Goal: Task Accomplishment & Management: Use online tool/utility

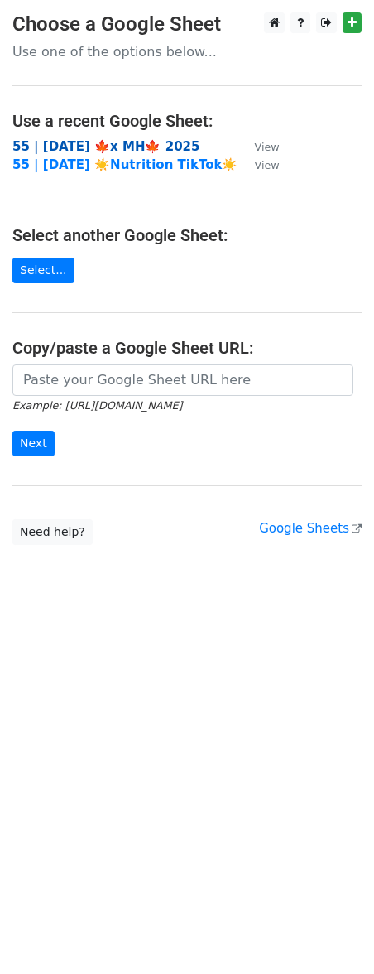
click at [81, 141] on strong "55 | SEP 16 🍁x MH🍁 2025" at bounding box center [105, 146] width 187 height 15
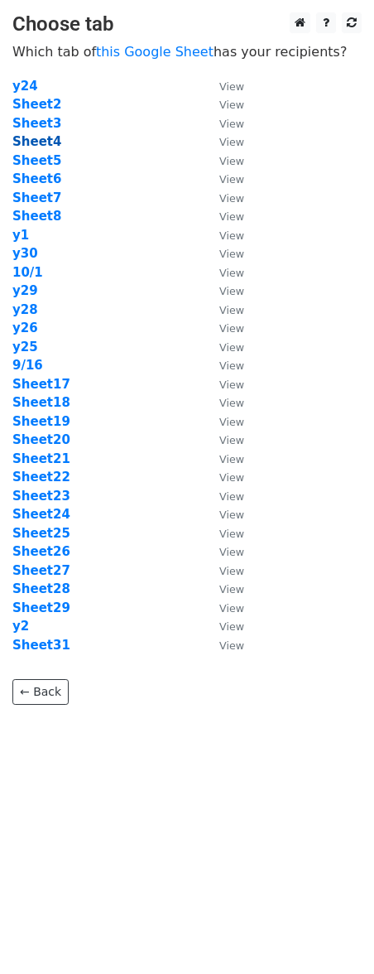
click at [45, 142] on strong "Sheet4" at bounding box center [36, 141] width 49 height 15
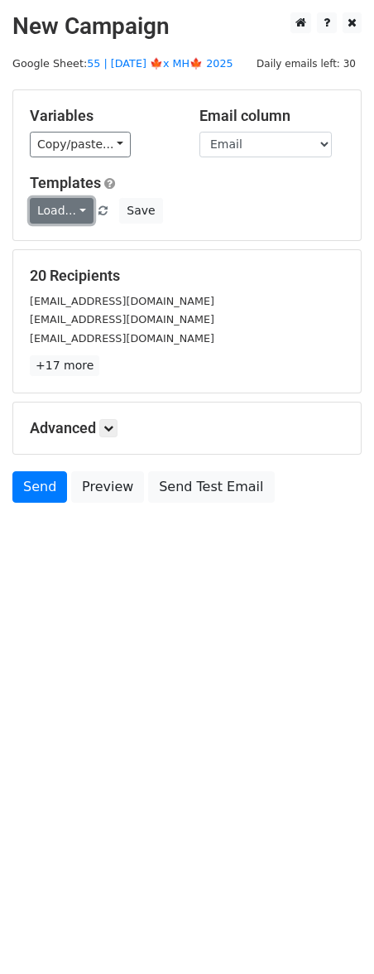
click at [38, 215] on link "Load..." at bounding box center [62, 211] width 64 height 26
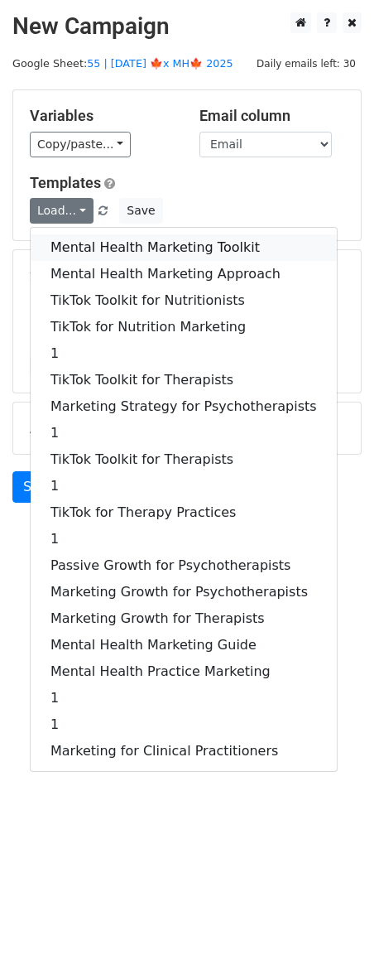
click at [84, 243] on link "Mental Health Marketing Toolkit" at bounding box center [184, 247] width 306 height 26
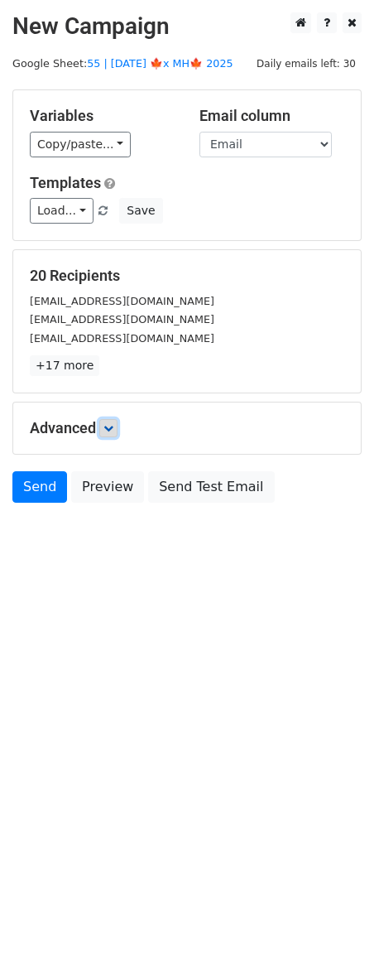
click at [113, 431] on icon at bounding box center [109, 428] width 10 height 10
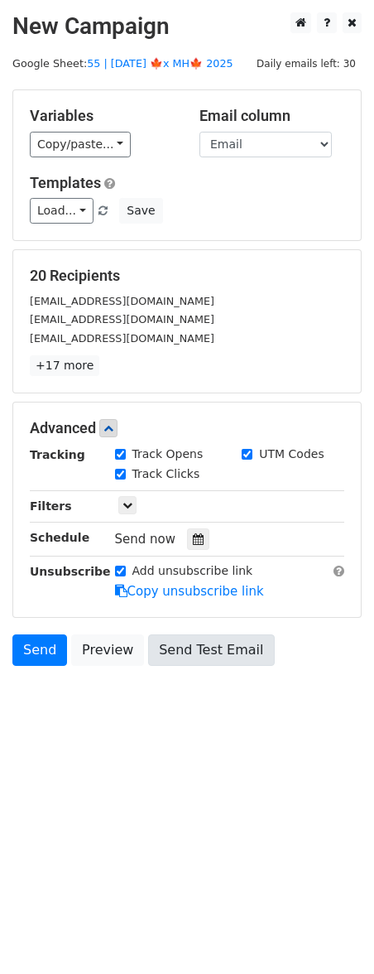
click at [193, 539] on icon at bounding box center [198, 539] width 11 height 12
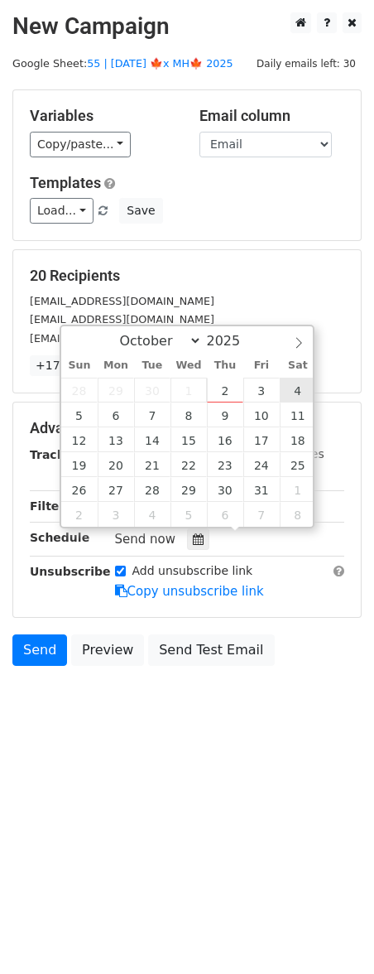
type input "[DATE] 12:00"
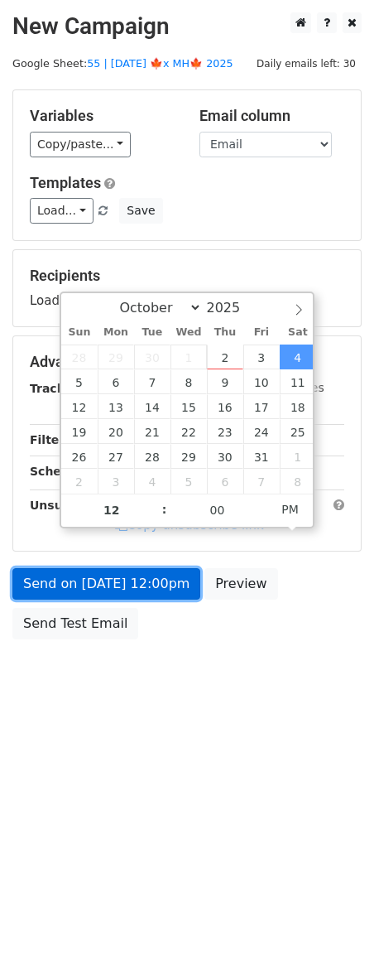
click at [142, 579] on link "Send on [DATE] 12:00pm" at bounding box center [106, 583] width 188 height 31
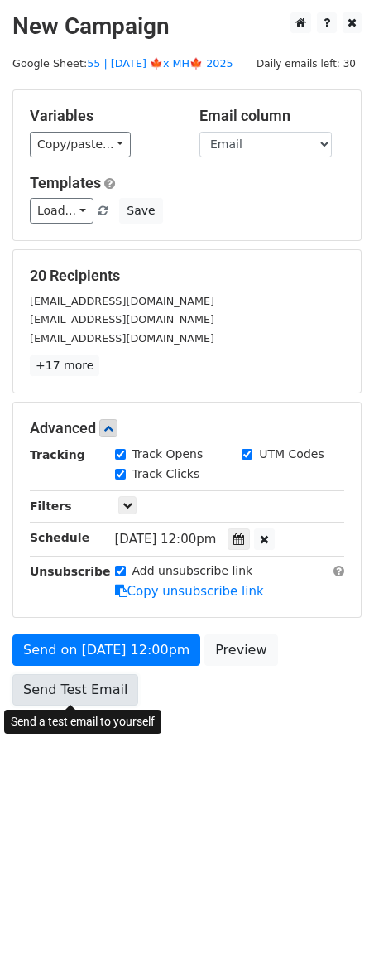
click at [109, 681] on link "Send Test Email" at bounding box center [75, 689] width 126 height 31
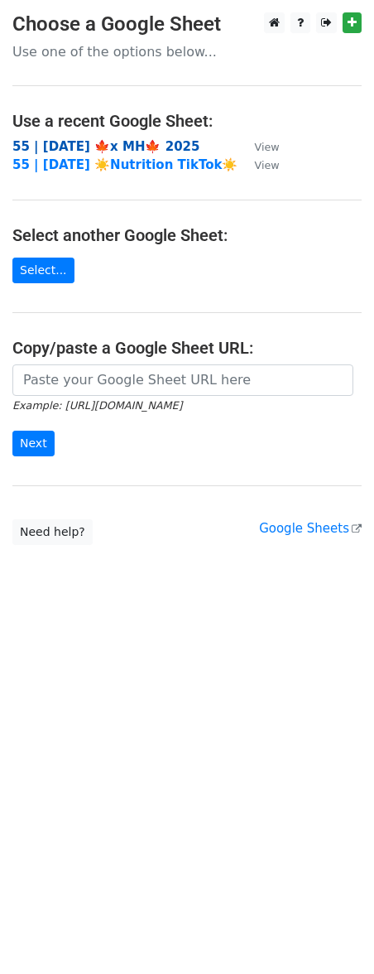
click at [137, 147] on strong "55 | [DATE] 🍁x MH🍁 2025" at bounding box center [105, 146] width 187 height 15
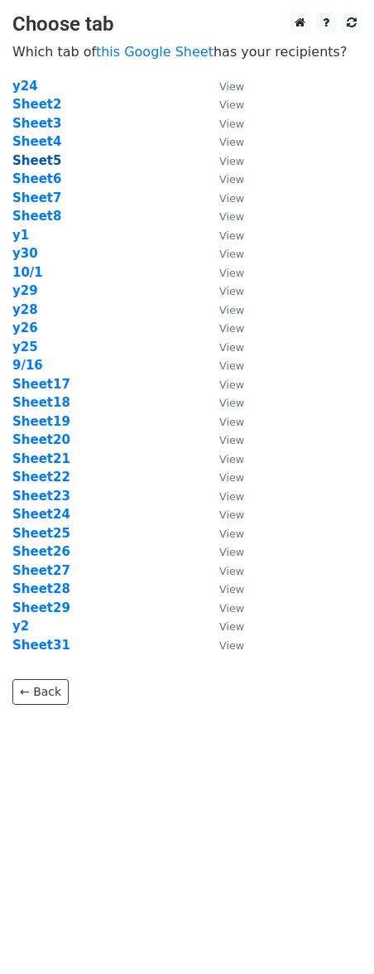
click at [44, 161] on strong "Sheet5" at bounding box center [36, 160] width 49 height 15
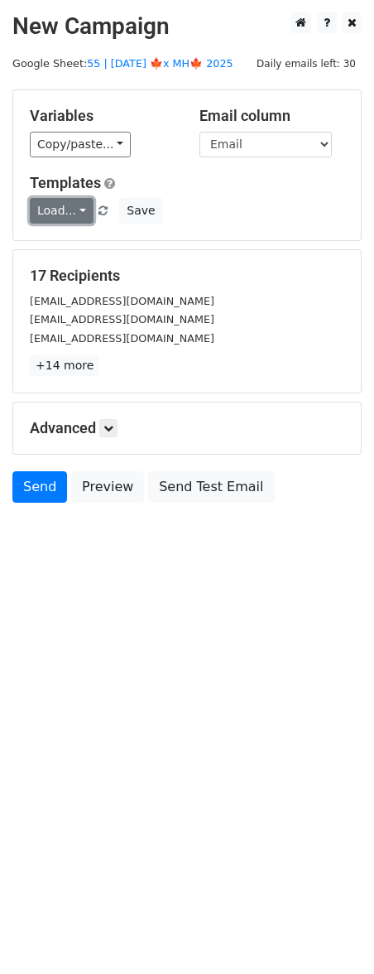
click at [57, 218] on link "Load..." at bounding box center [62, 211] width 64 height 26
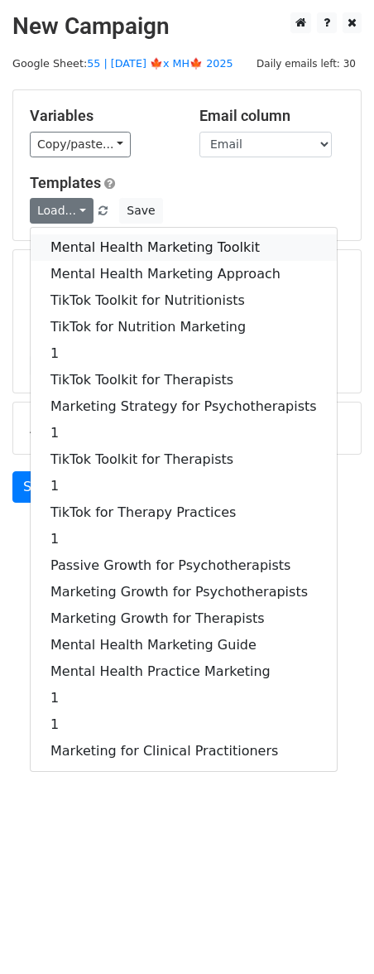
click at [69, 235] on link "Mental Health Marketing Toolkit" at bounding box center [184, 247] width 306 height 26
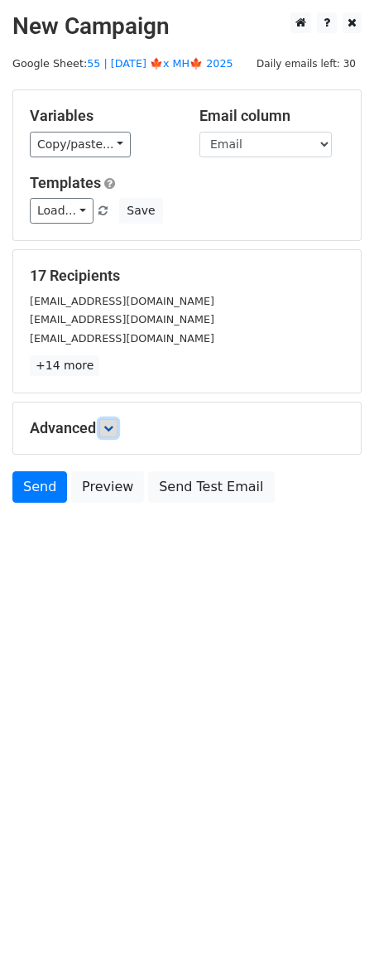
click at [113, 432] on icon at bounding box center [109, 428] width 10 height 10
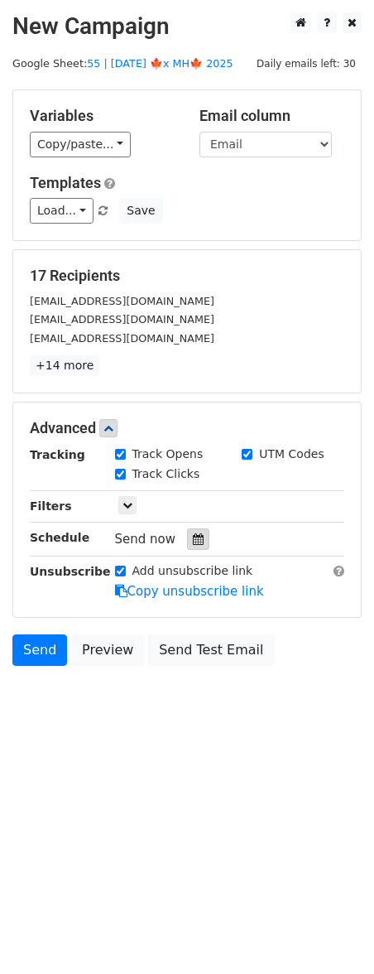
click at [195, 542] on icon at bounding box center [198, 539] width 11 height 12
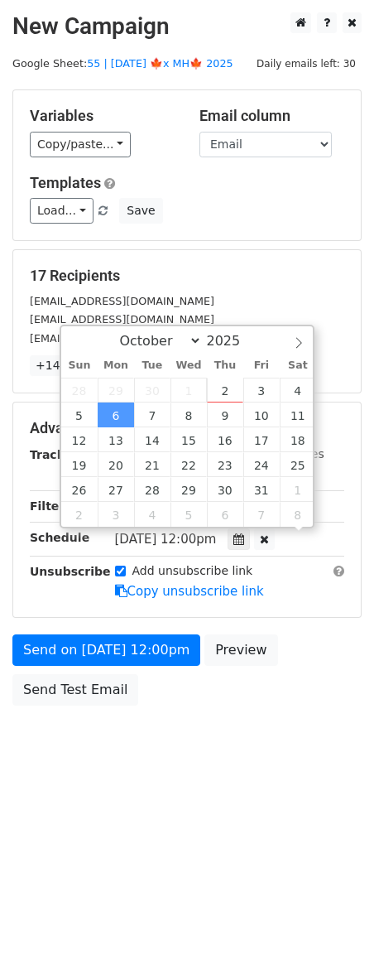
scroll to position [1, 0]
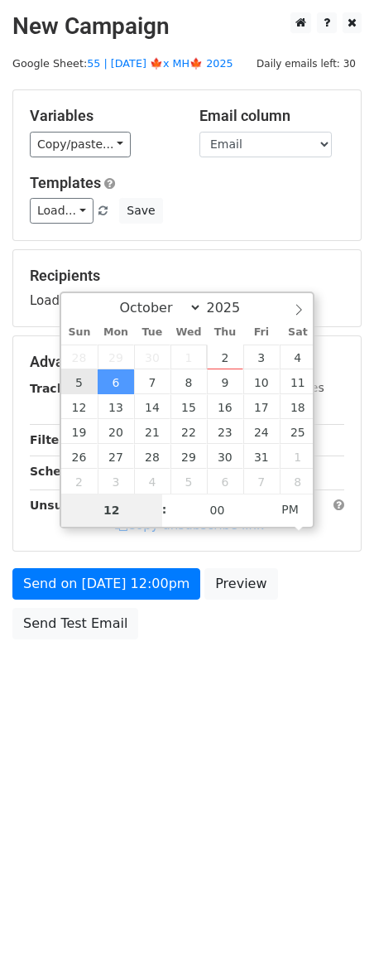
type input "2025-10-05 12:00"
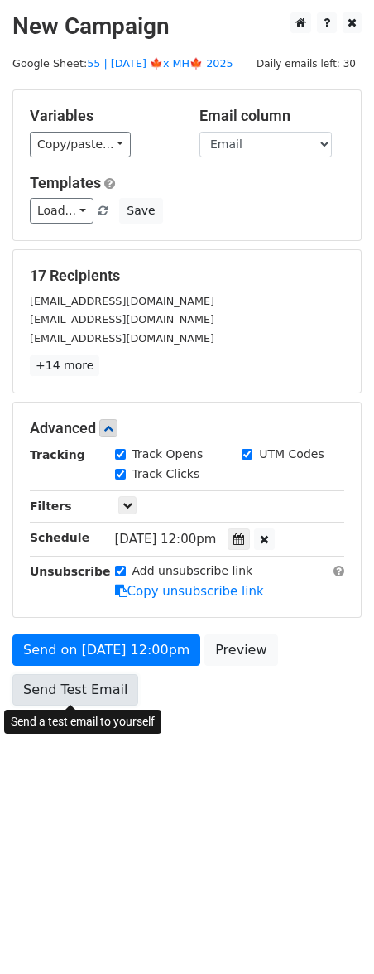
click at [74, 690] on link "Send Test Email" at bounding box center [75, 689] width 126 height 31
